Goal: Task Accomplishment & Management: Complete application form

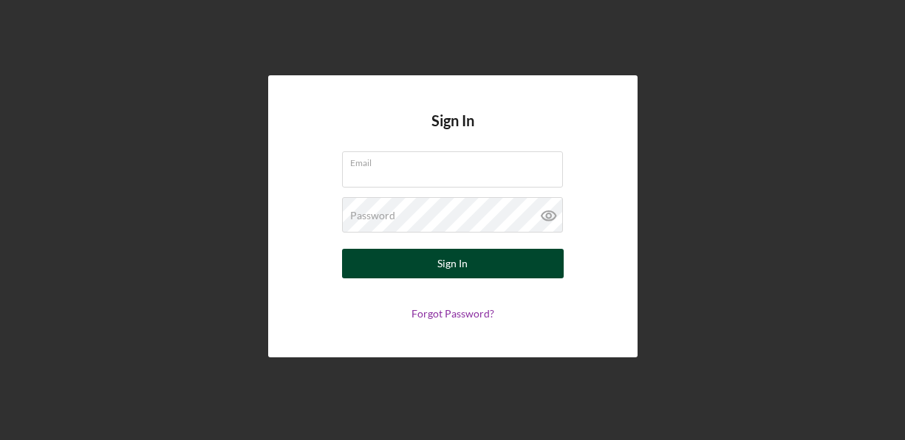
type input "[EMAIL_ADDRESS][DOMAIN_NAME]"
click at [459, 259] on div "Sign In" at bounding box center [452, 264] width 30 height 30
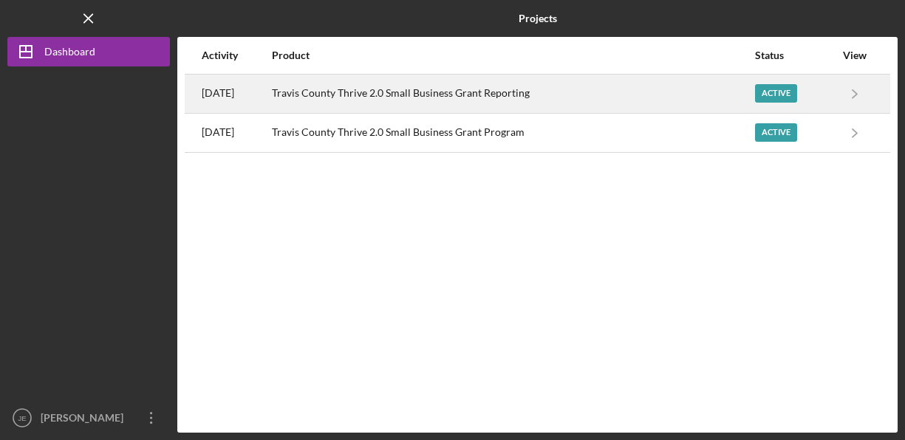
click at [778, 89] on div "Active" at bounding box center [776, 93] width 42 height 18
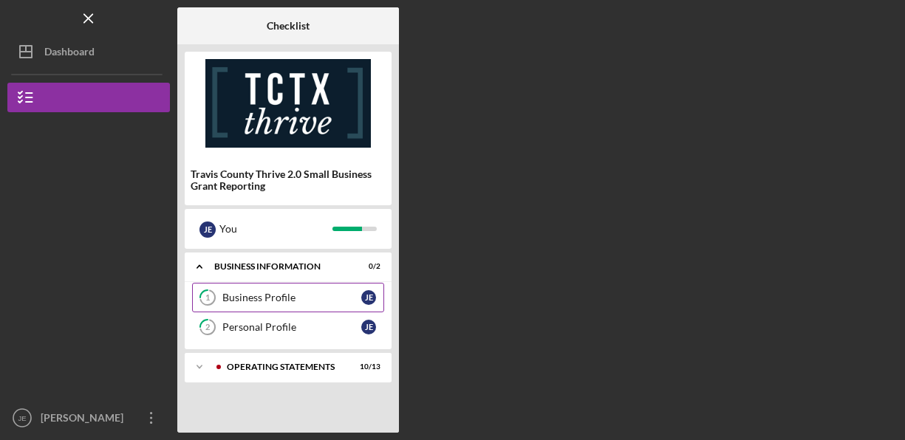
click at [286, 302] on div "Business Profile" at bounding box center [291, 298] width 139 height 12
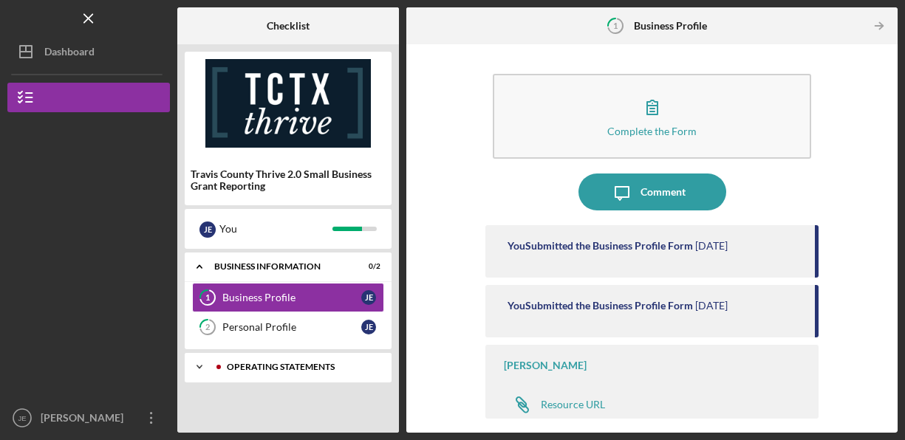
click at [267, 365] on div "Operating Statements" at bounding box center [300, 367] width 146 height 9
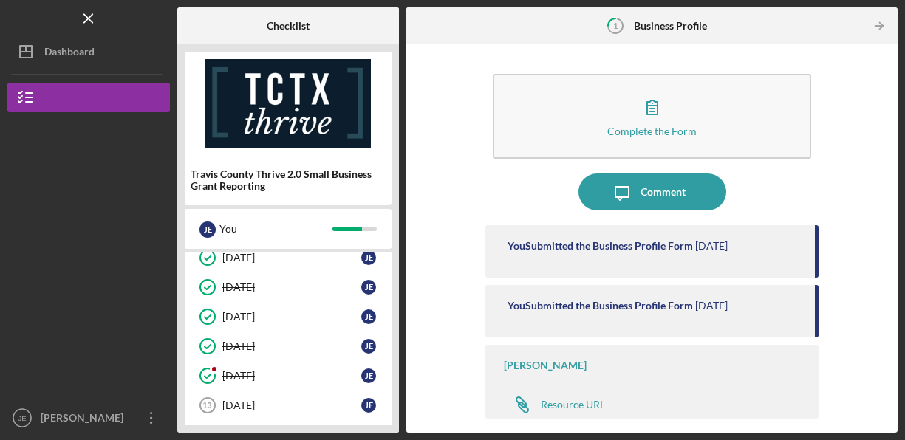
scroll to position [357, 0]
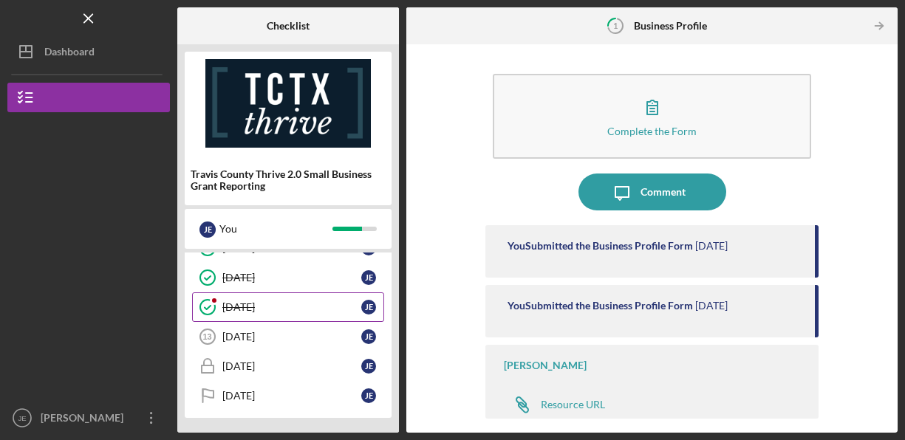
click at [210, 311] on icon "[DATE]" at bounding box center [207, 307] width 37 height 37
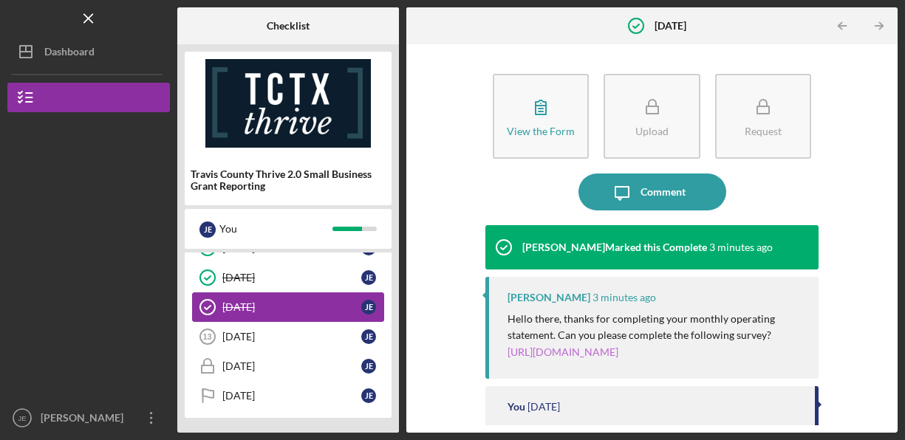
click at [607, 352] on link "[URL][DOMAIN_NAME]" at bounding box center [562, 352] width 111 height 13
